Goal: Information Seeking & Learning: Compare options

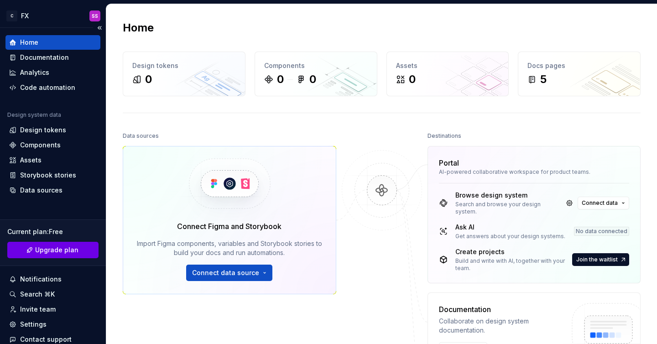
click at [40, 254] on span "Upgrade plan" at bounding box center [56, 249] width 43 height 9
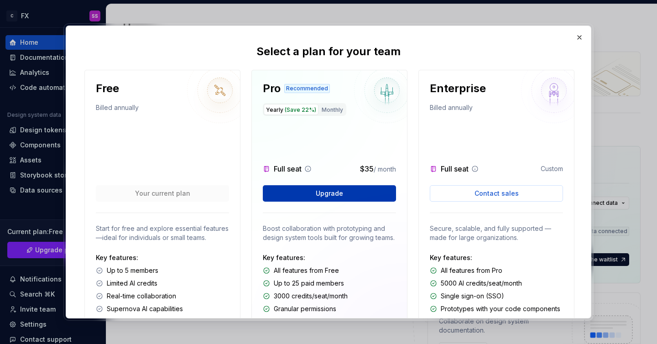
click at [315, 190] on button "Upgrade" at bounding box center [329, 193] width 133 height 16
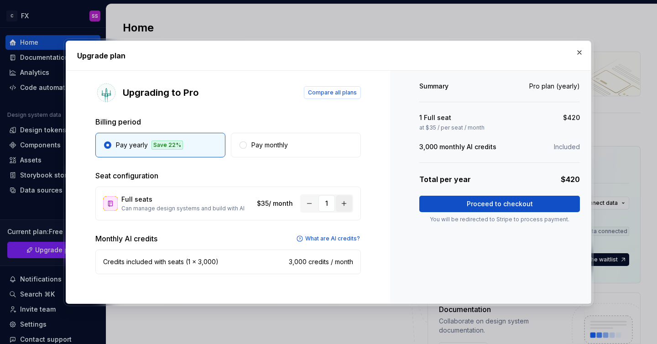
click at [343, 202] on button "button" at bounding box center [344, 203] width 16 height 16
click at [313, 235] on p "What are AI credits?" at bounding box center [332, 238] width 55 height 7
click at [326, 89] on span "Compare all plans" at bounding box center [332, 92] width 49 height 7
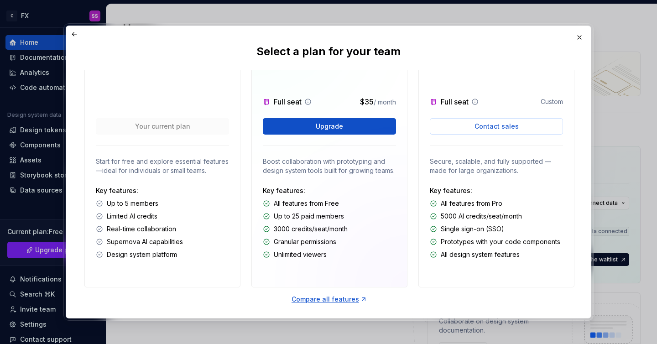
scroll to position [71, 0]
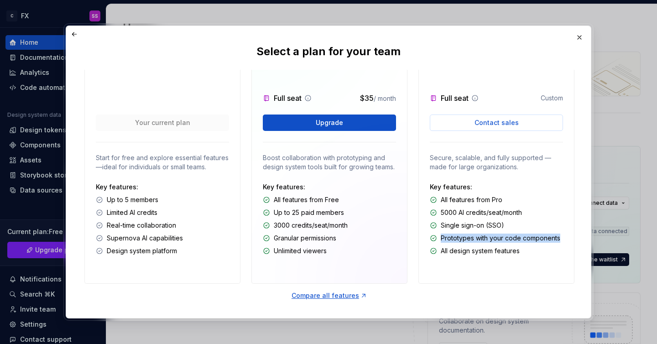
drag, startPoint x: 439, startPoint y: 238, endPoint x: 561, endPoint y: 243, distance: 121.5
click at [561, 243] on div "Key features: All features from Pro 5000 AI credits/seat/month Single sign-on (…" at bounding box center [496, 219] width 133 height 73
copy p "Prototypes with your code components"
click at [304, 295] on div "Compare all features" at bounding box center [330, 295] width 76 height 9
click at [579, 35] on button "button" at bounding box center [579, 37] width 13 height 13
